Goal: Navigation & Orientation: Go to known website

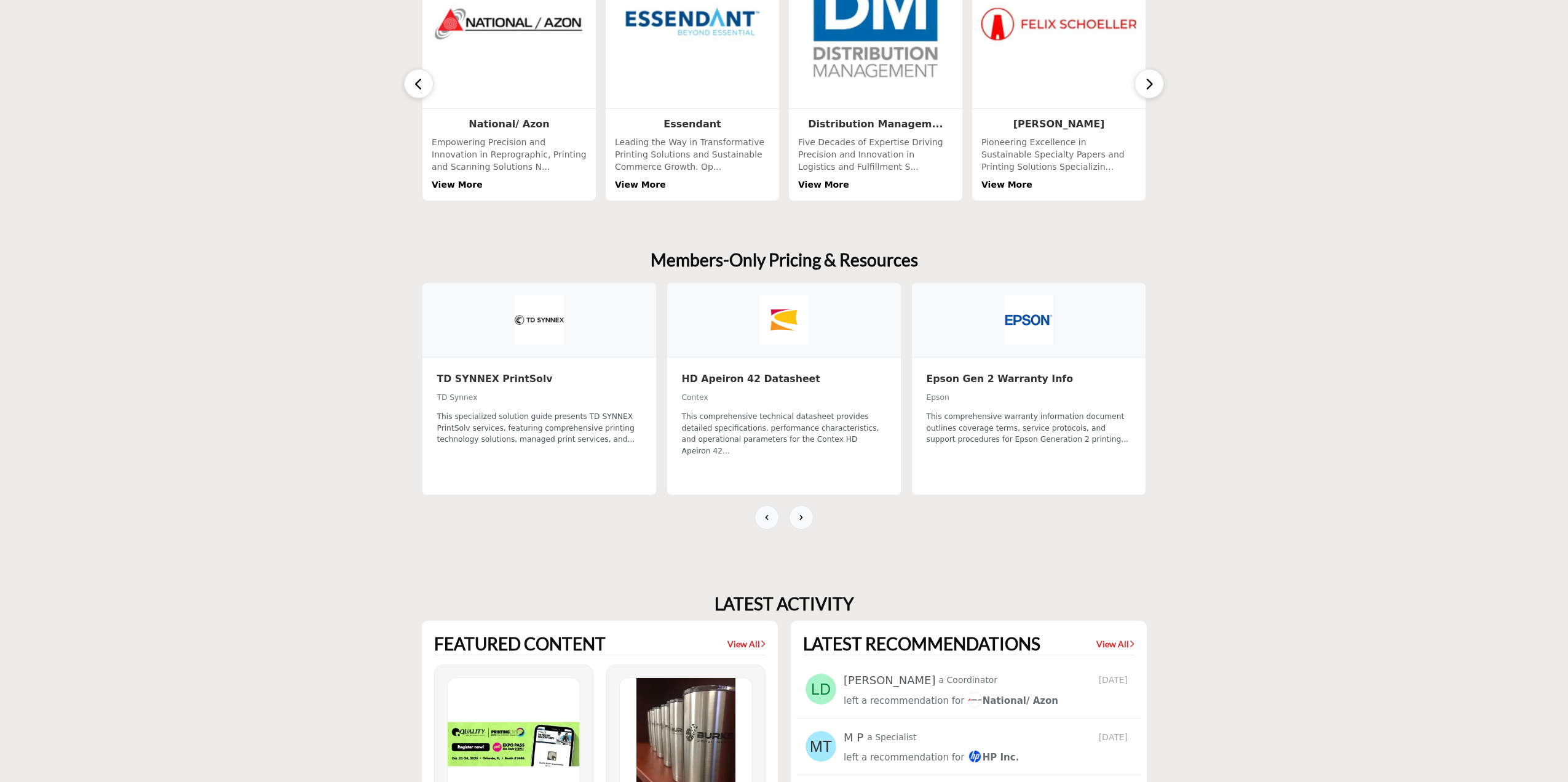
scroll to position [431, 0]
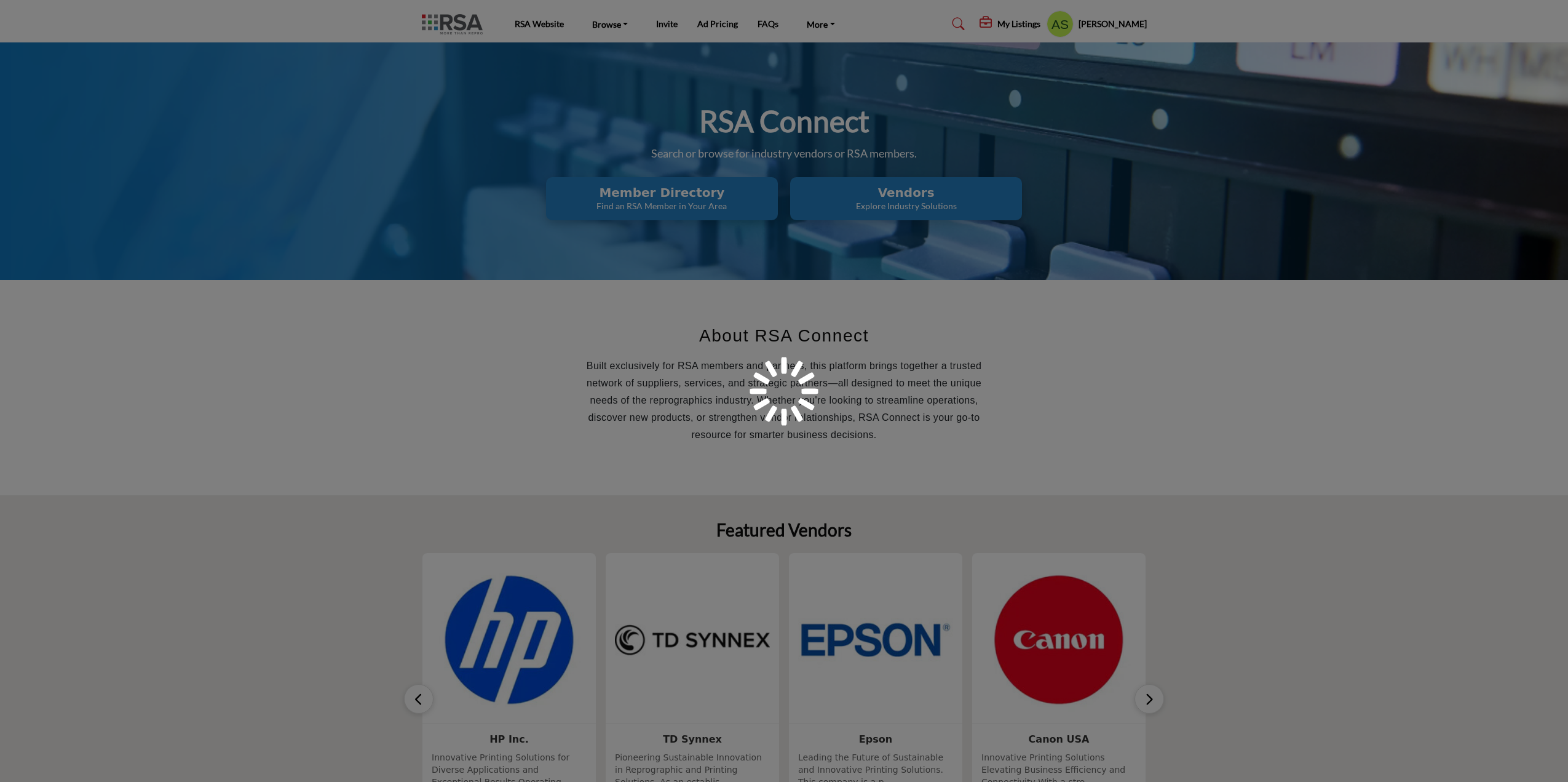
scroll to position [428, 0]
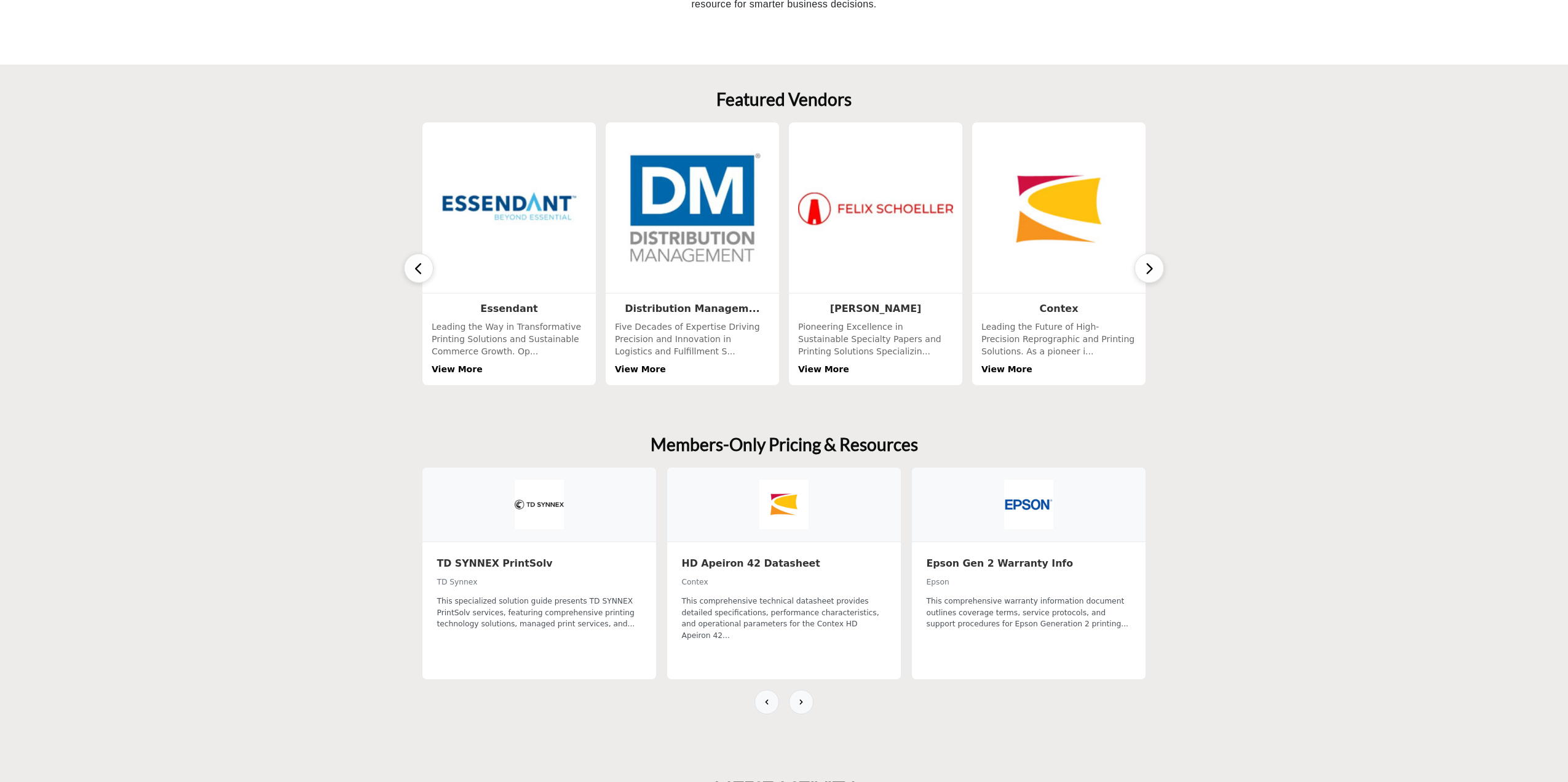
scroll to position [615, 0]
